Goal: Task Accomplishment & Management: Complete application form

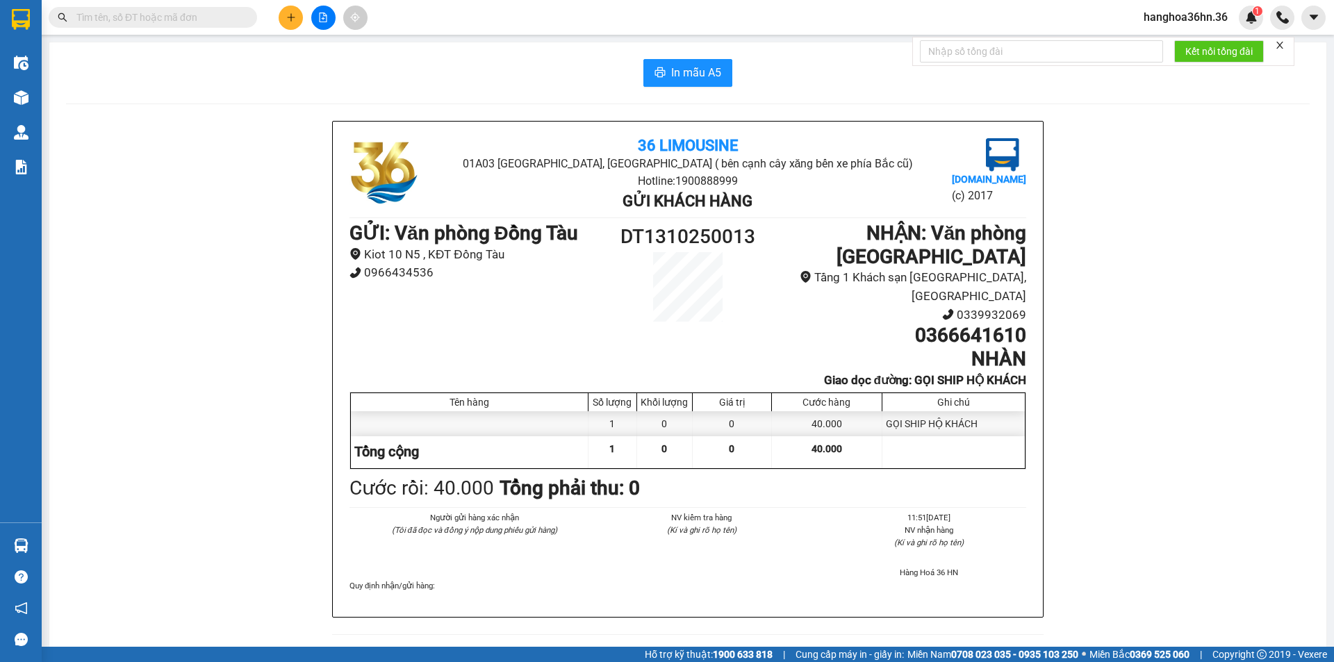
click at [292, 19] on icon "plus" at bounding box center [291, 18] width 10 height 10
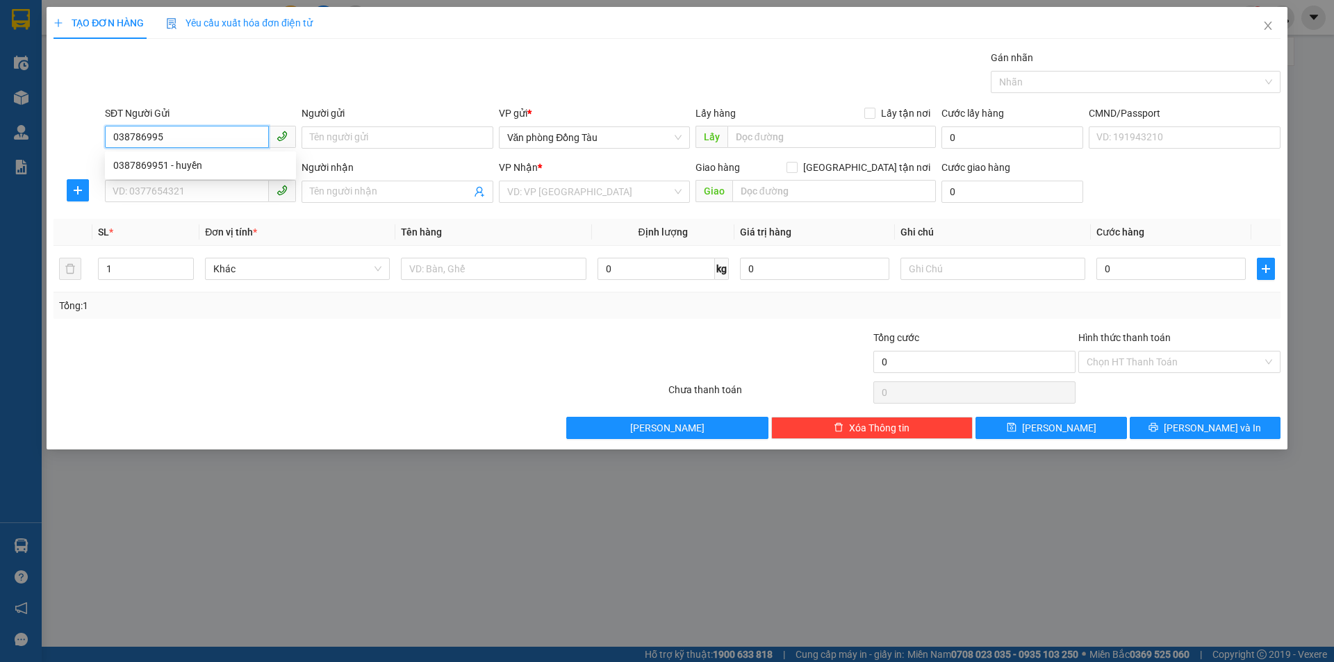
type input "0387869951"
click at [211, 170] on div "0387869951 - huyền" at bounding box center [200, 165] width 174 height 15
type input "huyền"
type input "0387869951"
click at [193, 198] on input "SĐT Người Nhận" at bounding box center [187, 191] width 164 height 22
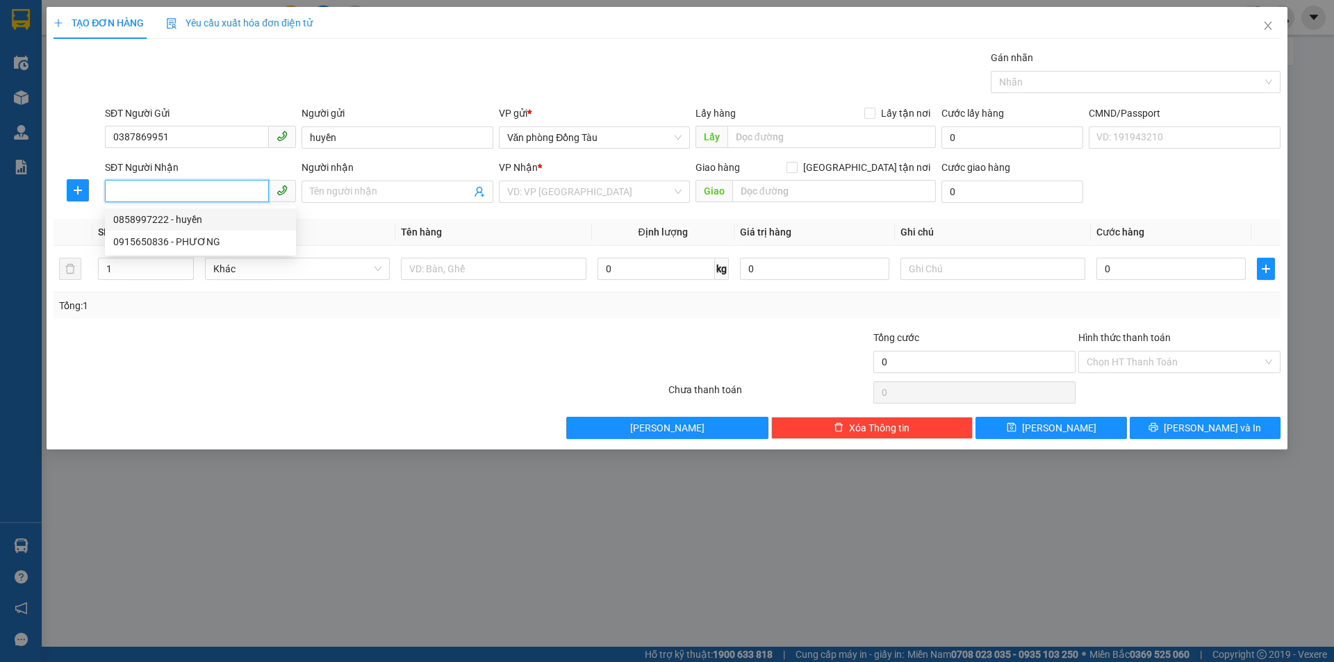
click at [208, 210] on div "0858997222 - huyền" at bounding box center [200, 219] width 191 height 22
type input "0858997222"
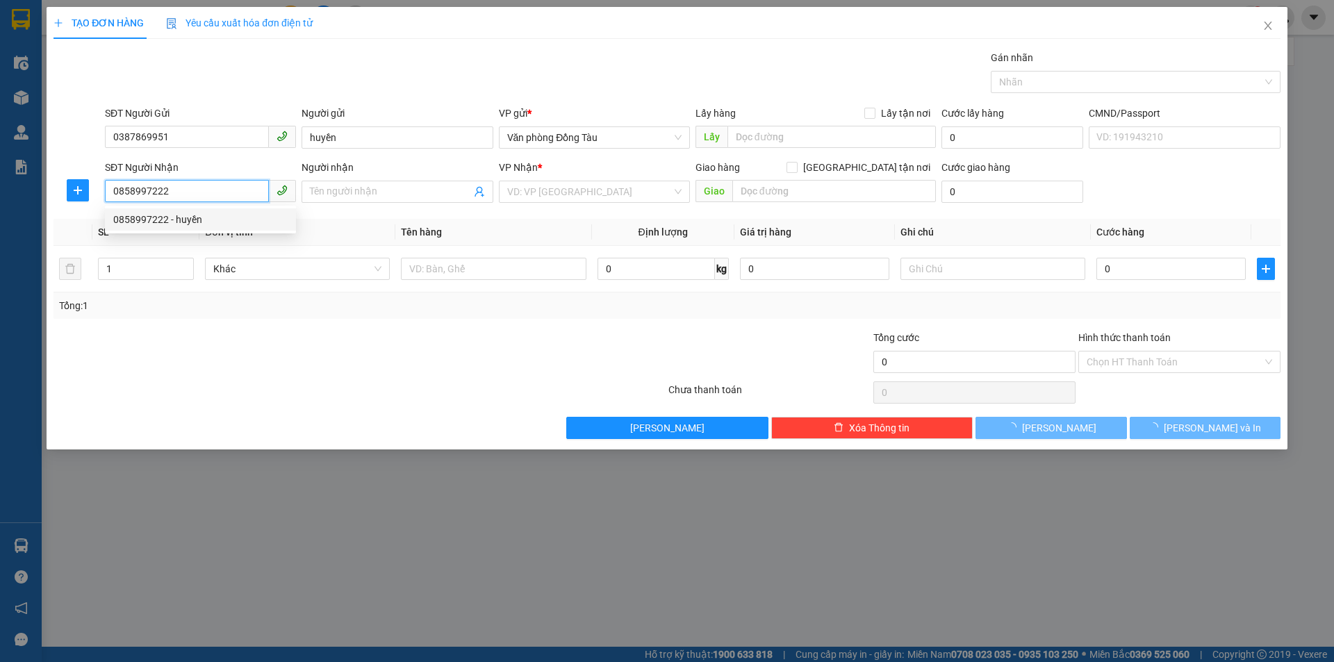
type input "huyền"
type input "NGUYỆT QUẾ 6-58 VINHOME STARCITY"
type input "30.000"
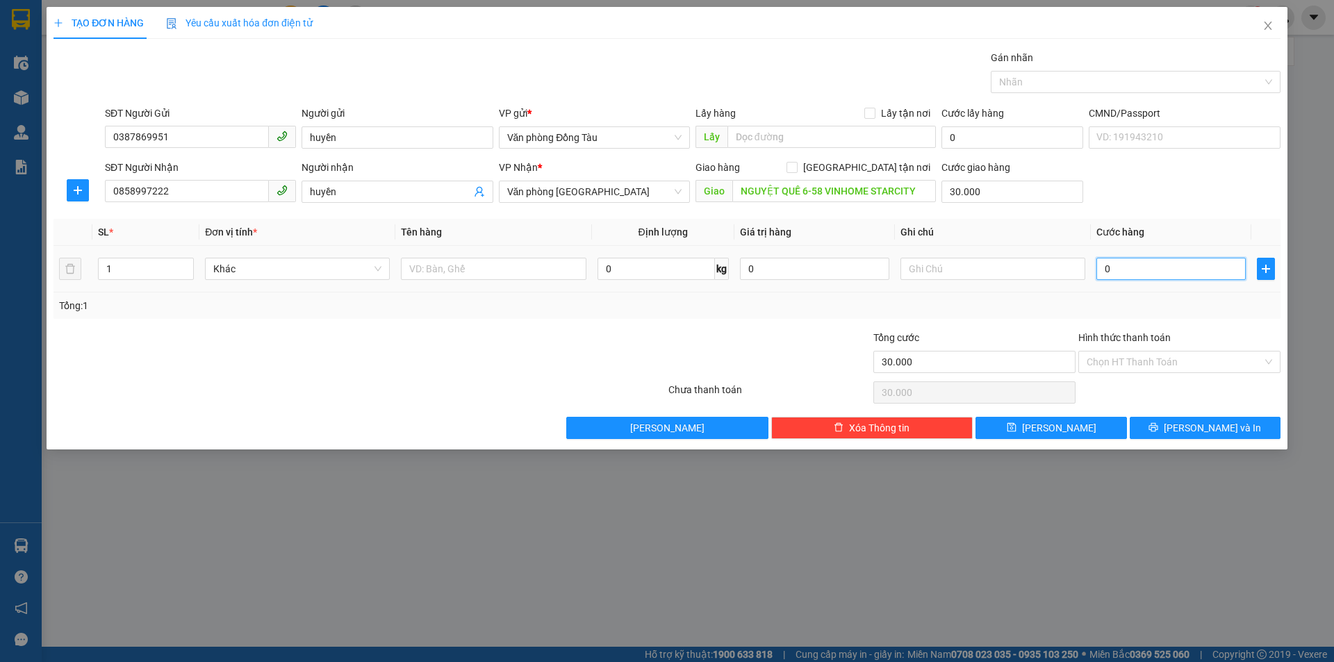
click at [1109, 272] on input "0" at bounding box center [1171, 269] width 149 height 22
type input "3"
type input "30.003"
type input "30"
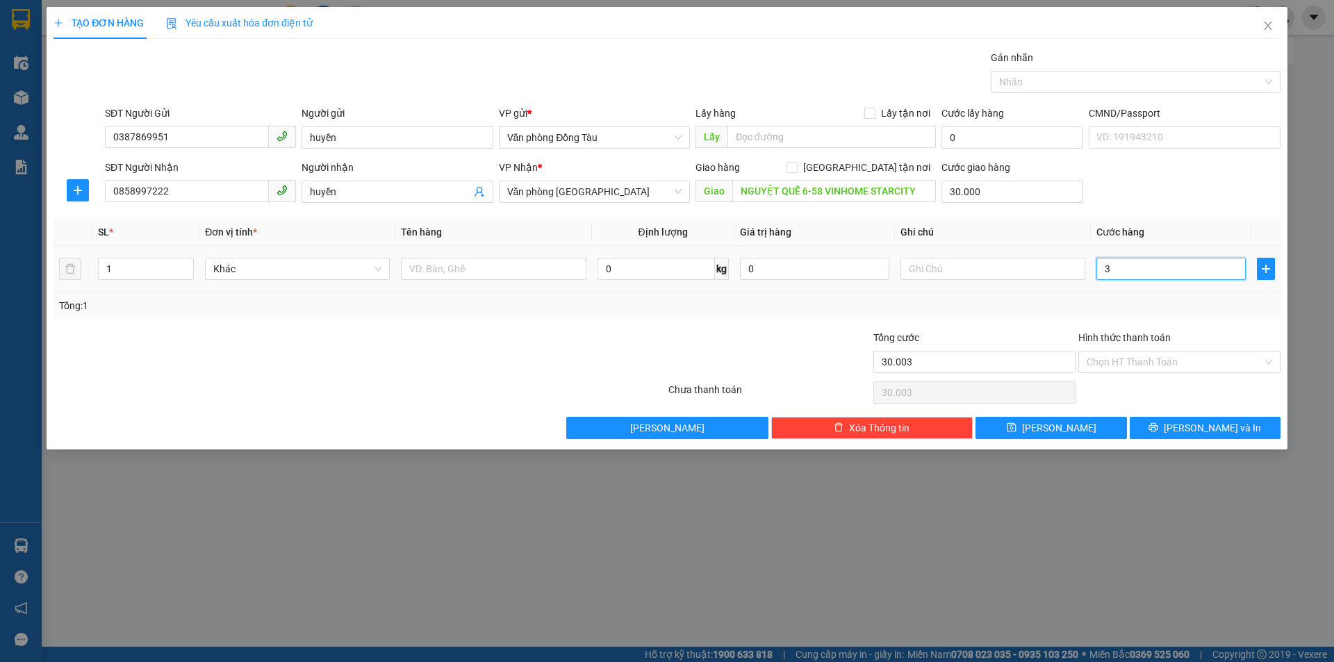
type input "30.030"
type input "300"
type input "30.300"
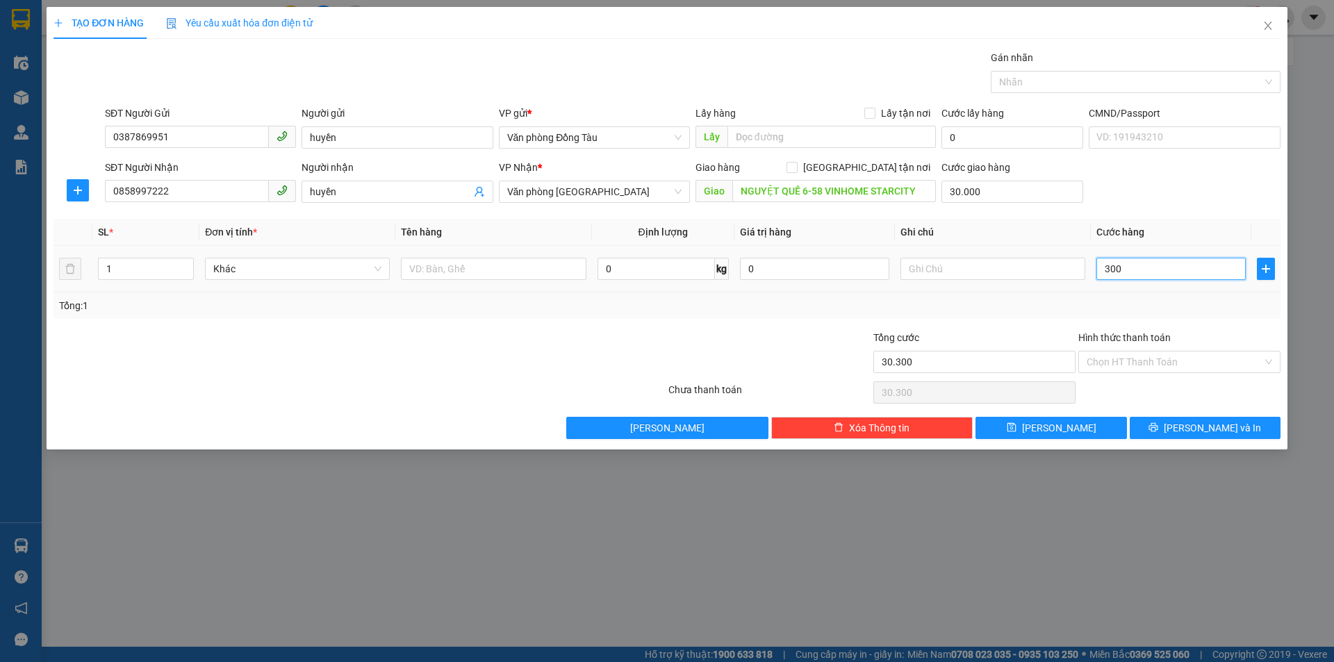
type input "3.000"
type input "33.000"
type input "30.000"
type input "60.000"
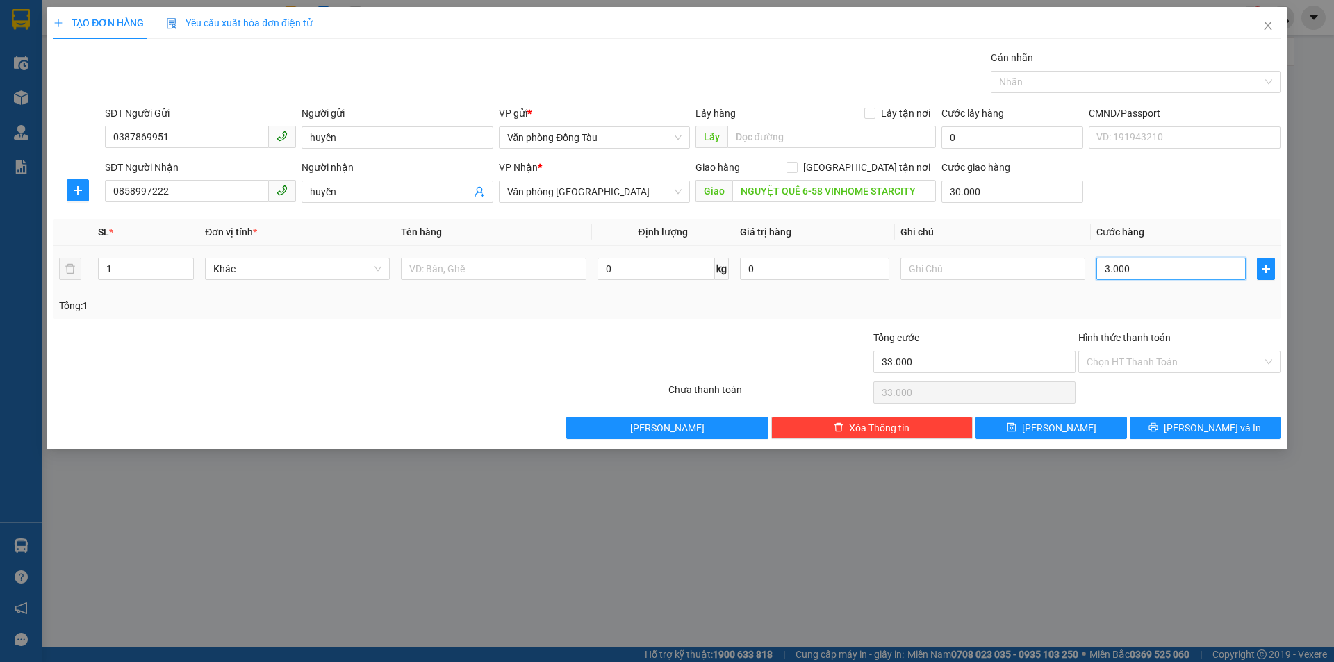
type input "60.000"
type input "30.000"
click at [1204, 417] on button "[PERSON_NAME] và In" at bounding box center [1205, 428] width 151 height 22
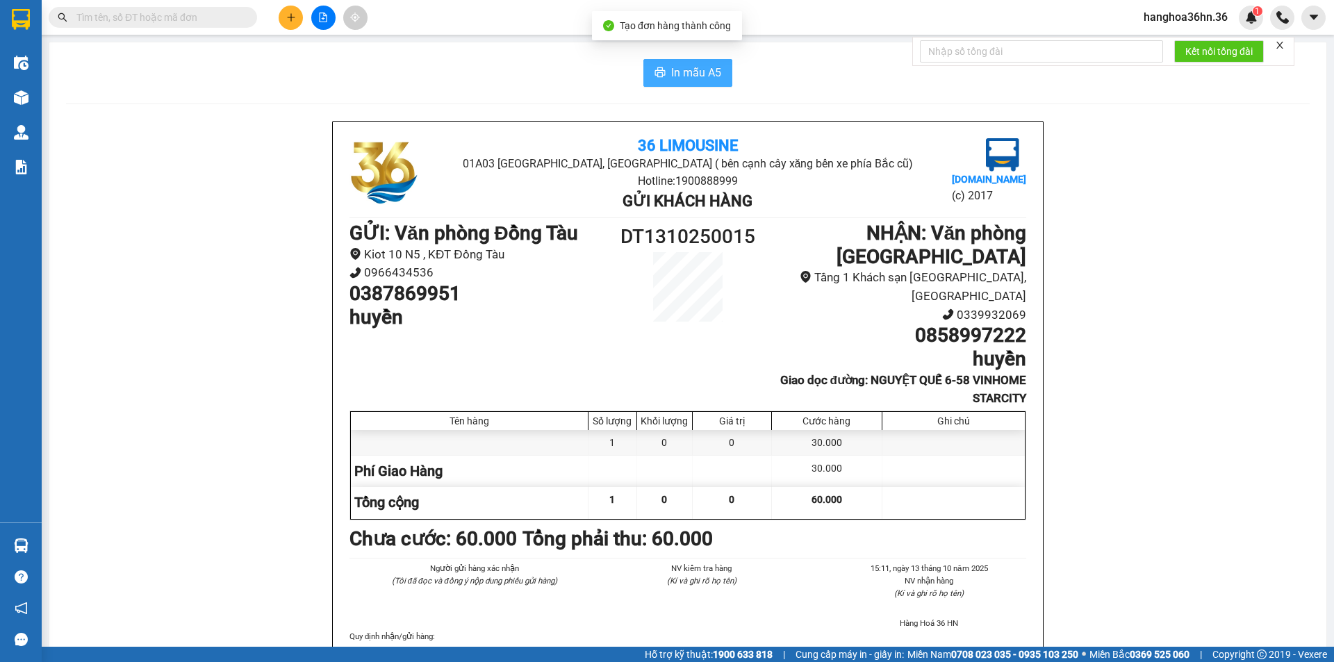
click at [671, 67] on span "In mẫu A5" at bounding box center [696, 72] width 50 height 17
